Goal: Task Accomplishment & Management: Manage account settings

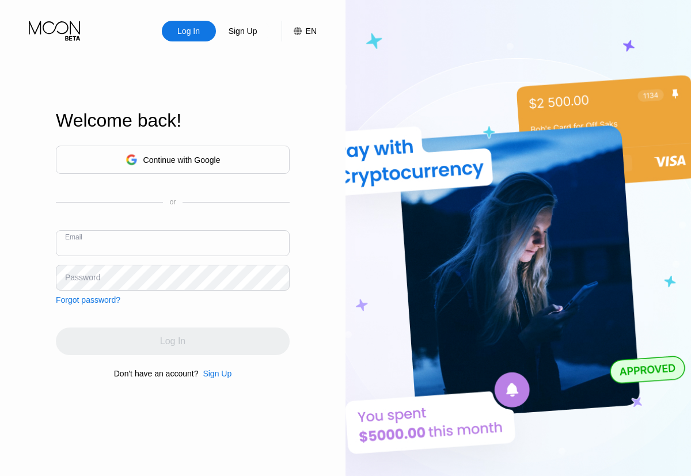
click at [159, 249] on input "text" at bounding box center [173, 243] width 234 height 26
click at [177, 161] on div "Continue with Google" at bounding box center [181, 160] width 77 height 9
click at [193, 252] on input "text" at bounding box center [173, 243] width 234 height 26
paste input "[EMAIL_ADDRESS][DOMAIN_NAME]"
type input "[EMAIL_ADDRESS][DOMAIN_NAME]"
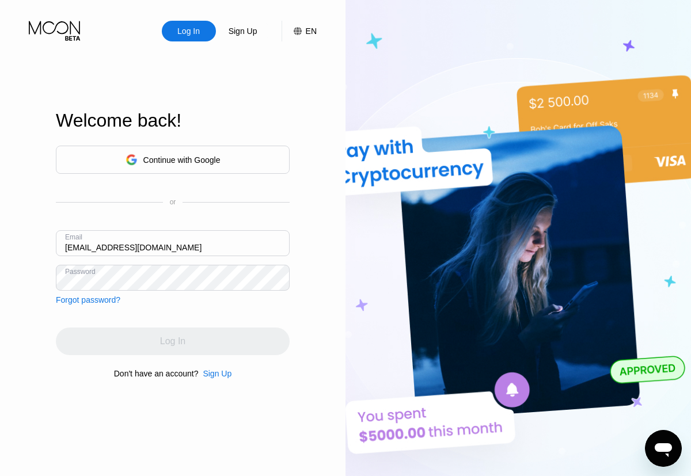
click at [173, 336] on div "Log In" at bounding box center [173, 342] width 234 height 28
click at [197, 302] on div "Continue with Google or Email trudeyamethyst@tiffincrane.com Password Forgot pa…" at bounding box center [173, 225] width 234 height 159
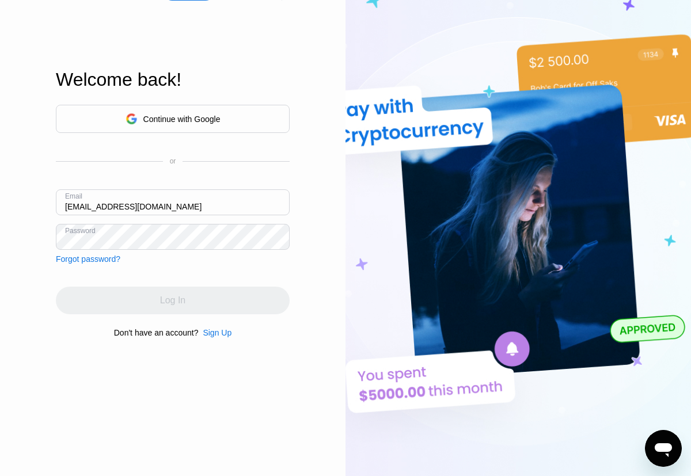
scroll to position [62, 0]
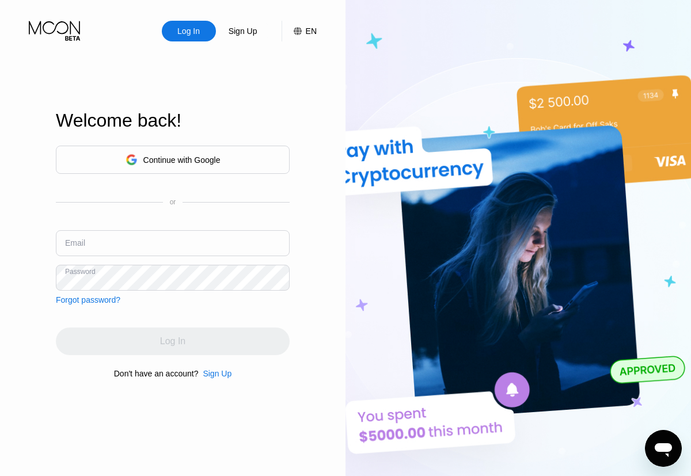
click at [118, 233] on input "text" at bounding box center [173, 243] width 234 height 26
paste input "[EMAIL_ADDRESS][DOMAIN_NAME]"
type input "[EMAIL_ADDRESS][DOMAIN_NAME]"
click at [172, 332] on div "Log In" at bounding box center [173, 342] width 234 height 28
click at [165, 344] on div "Log In" at bounding box center [173, 342] width 234 height 28
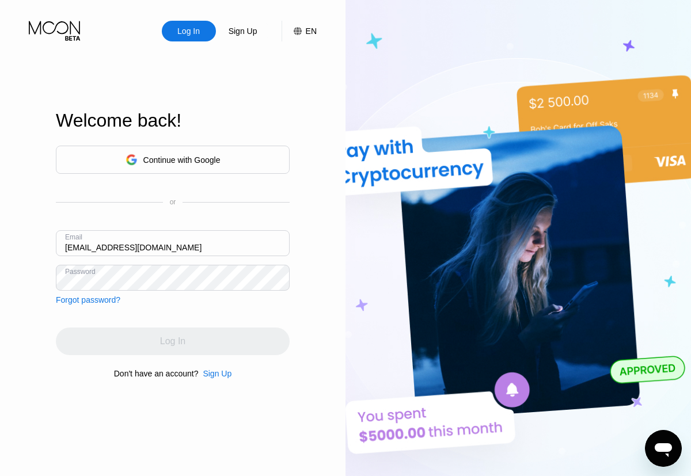
click at [165, 344] on div "Log In" at bounding box center [173, 342] width 234 height 28
click at [187, 35] on div "Log In" at bounding box center [188, 31] width 25 height 12
click at [181, 35] on div "Log In" at bounding box center [188, 31] width 25 height 12
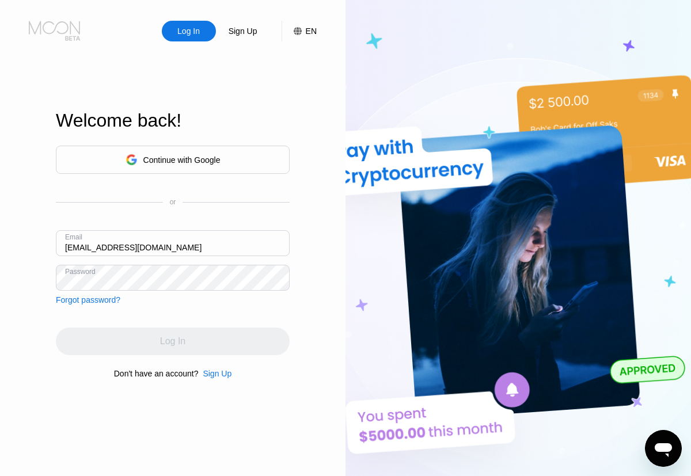
click at [47, 40] on icon at bounding box center [56, 31] width 54 height 20
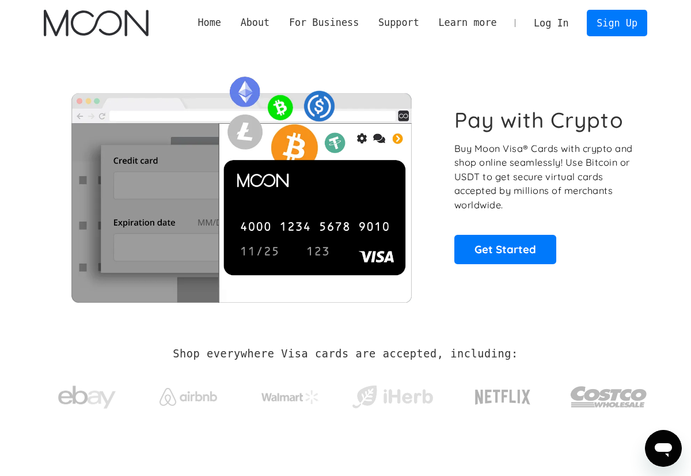
click at [553, 22] on link "Log In" at bounding box center [551, 22] width 54 height 25
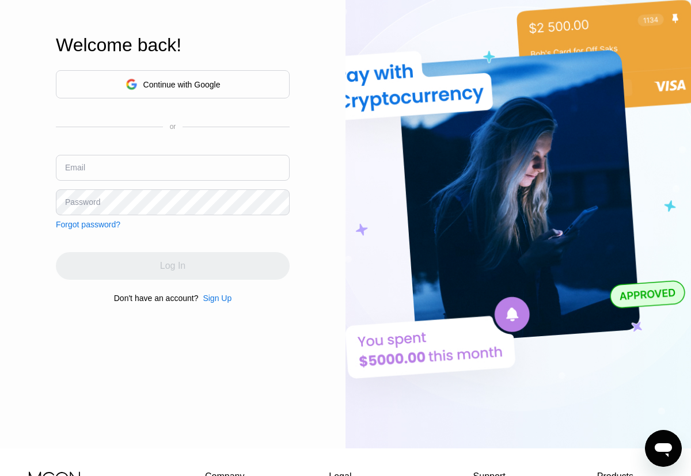
scroll to position [115, 0]
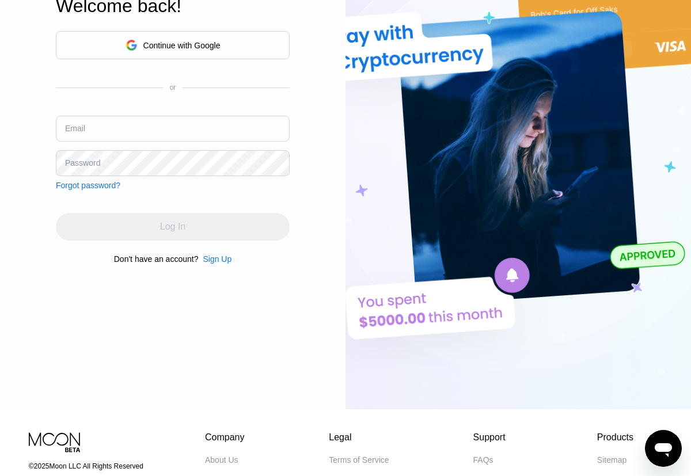
type input "[EMAIL_ADDRESS][DOMAIN_NAME]"
click at [190, 198] on div "Continue with Google or Email trudeyamethyst@tiffincrane.com Password Forgot pa…" at bounding box center [173, 148] width 234 height 234
click at [171, 229] on div "Log In" at bounding box center [173, 227] width 234 height 28
drag, startPoint x: 162, startPoint y: 225, endPoint x: 207, endPoint y: 202, distance: 50.2
click at [209, 203] on div "Continue with Google or Email trudeyamethyst@tiffincrane.com Password Forgot pa…" at bounding box center [173, 148] width 234 height 234
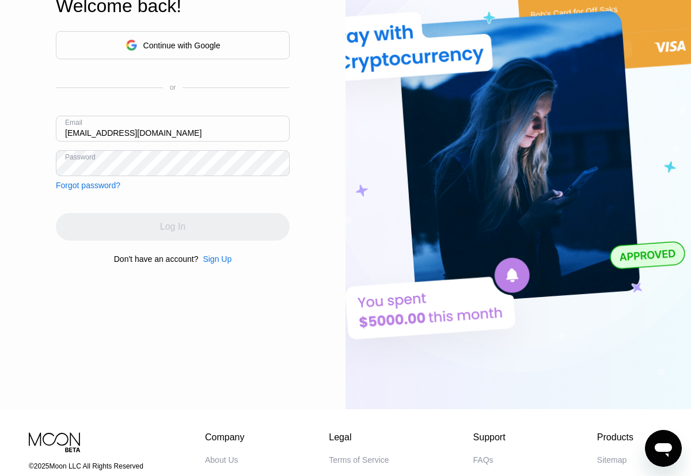
click at [215, 202] on div "Continue with Google or Email trudeyamethyst@tiffincrane.com Password Forgot pa…" at bounding box center [173, 148] width 234 height 234
click at [186, 216] on div "Log In" at bounding box center [173, 227] width 234 height 28
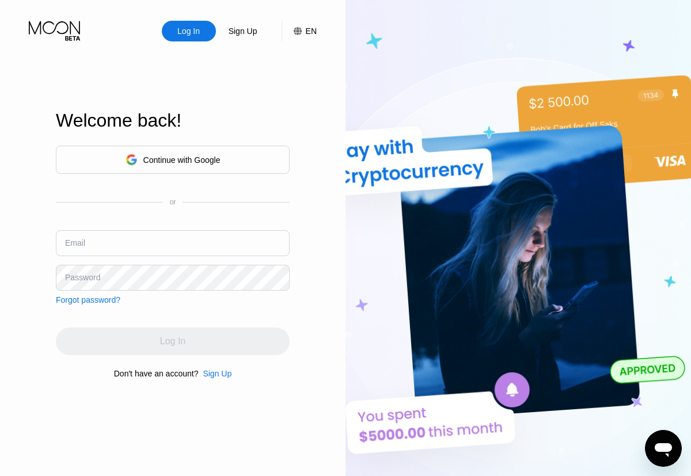
type input "[EMAIL_ADDRESS][DOMAIN_NAME]"
click at [204, 252] on input "[EMAIL_ADDRESS][DOMAIN_NAME]" at bounding box center [173, 243] width 234 height 26
type input "[EMAIL_ADDRESS][DOMAIN_NAME]"
click at [140, 239] on input "[EMAIL_ADDRESS][DOMAIN_NAME]" at bounding box center [173, 243] width 234 height 26
click at [118, 249] on input "[EMAIL_ADDRESS][DOMAIN_NAME]" at bounding box center [173, 243] width 234 height 26
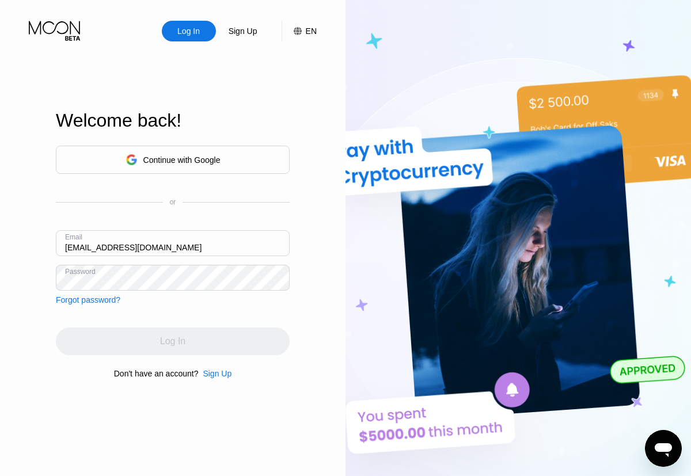
click at [150, 240] on input "[EMAIL_ADDRESS][DOMAIN_NAME]" at bounding box center [173, 243] width 234 height 26
click at [152, 224] on div "Continue with Google or Email [EMAIL_ADDRESS][DOMAIN_NAME] Password Forgot pass…" at bounding box center [173, 225] width 234 height 159
click at [142, 301] on div "Continue with Google or Email [EMAIL_ADDRESS][DOMAIN_NAME] Password Forgot pass…" at bounding box center [173, 225] width 234 height 159
click at [145, 291] on div "Continue with Google or Email [EMAIL_ADDRESS][DOMAIN_NAME] Password Forgot pass…" at bounding box center [173, 225] width 234 height 159
click at [161, 114] on div "Welcome back!" at bounding box center [173, 120] width 234 height 21
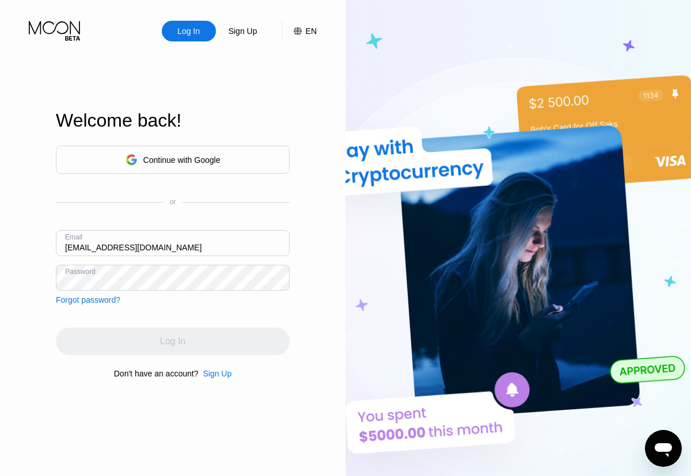
click at [148, 331] on div "Log In" at bounding box center [173, 342] width 234 height 28
click at [148, 345] on div "Log In" at bounding box center [173, 342] width 234 height 28
drag, startPoint x: 148, startPoint y: 345, endPoint x: 181, endPoint y: 341, distance: 33.6
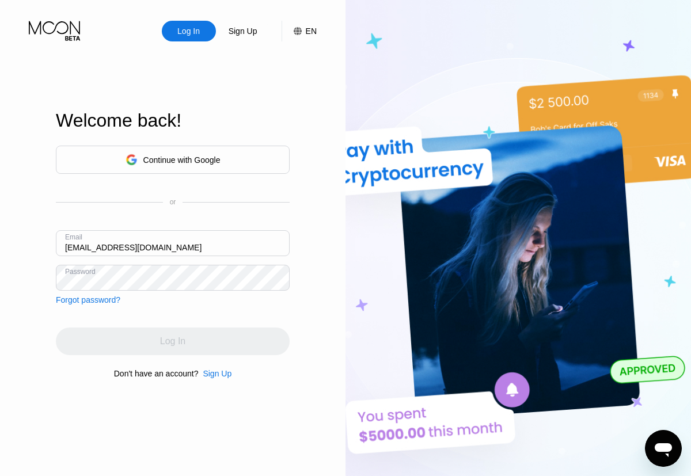
click at [181, 341] on div "Log In" at bounding box center [173, 342] width 234 height 28
